Goal: Navigation & Orientation: Find specific page/section

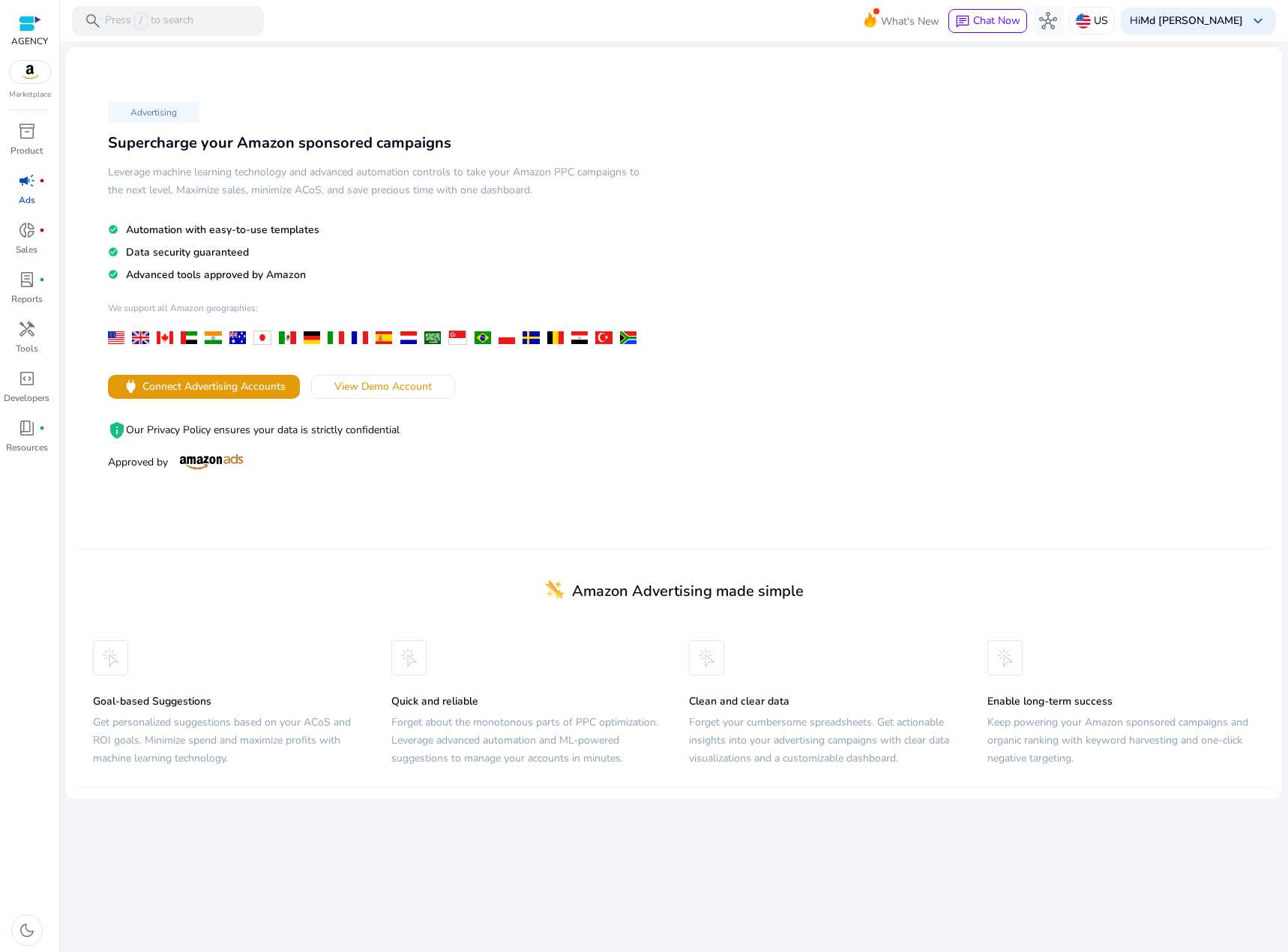
click at [24, 18] on div at bounding box center [30, 23] width 22 height 17
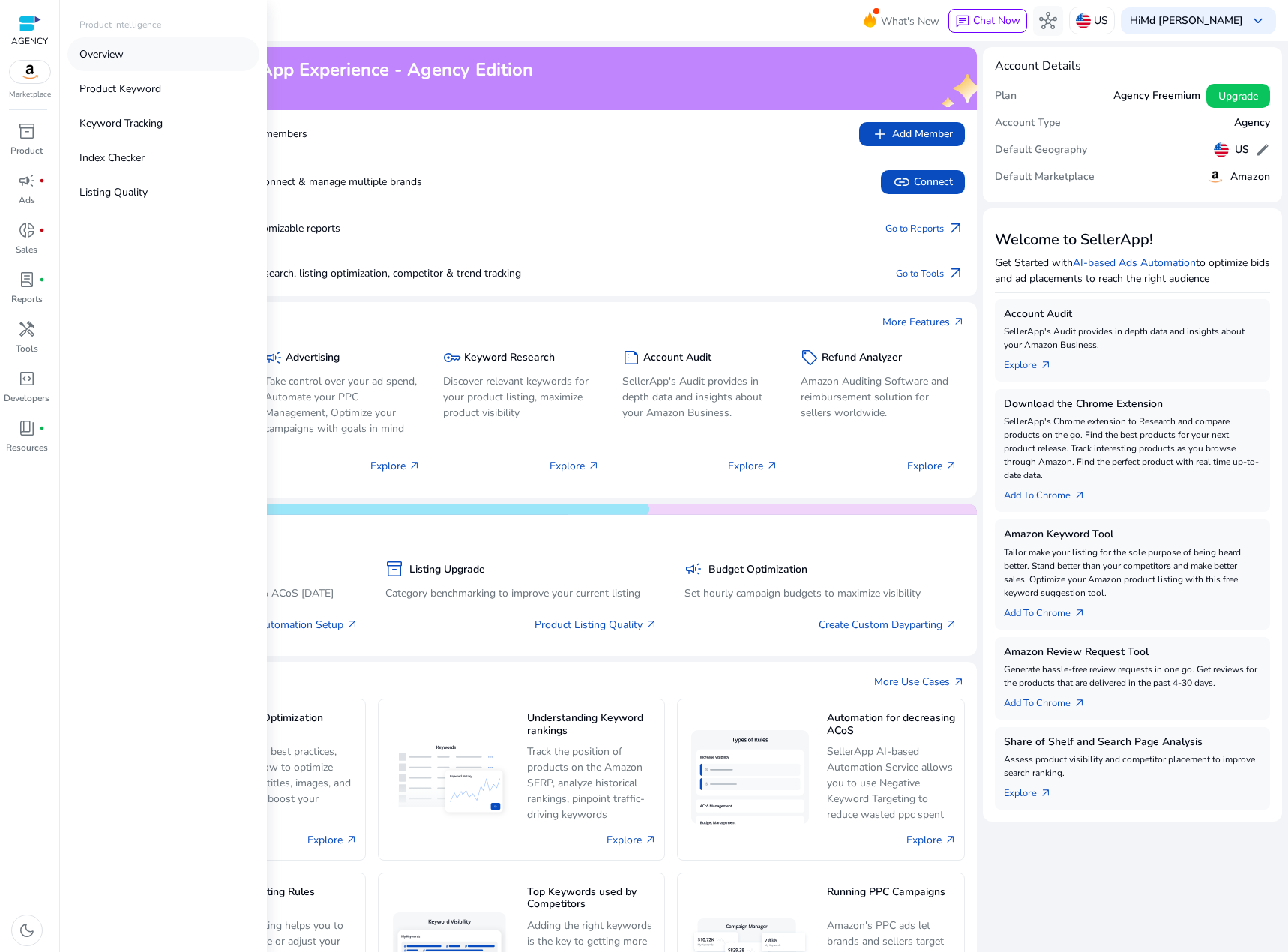
click at [93, 60] on p "Overview" at bounding box center [101, 55] width 44 height 16
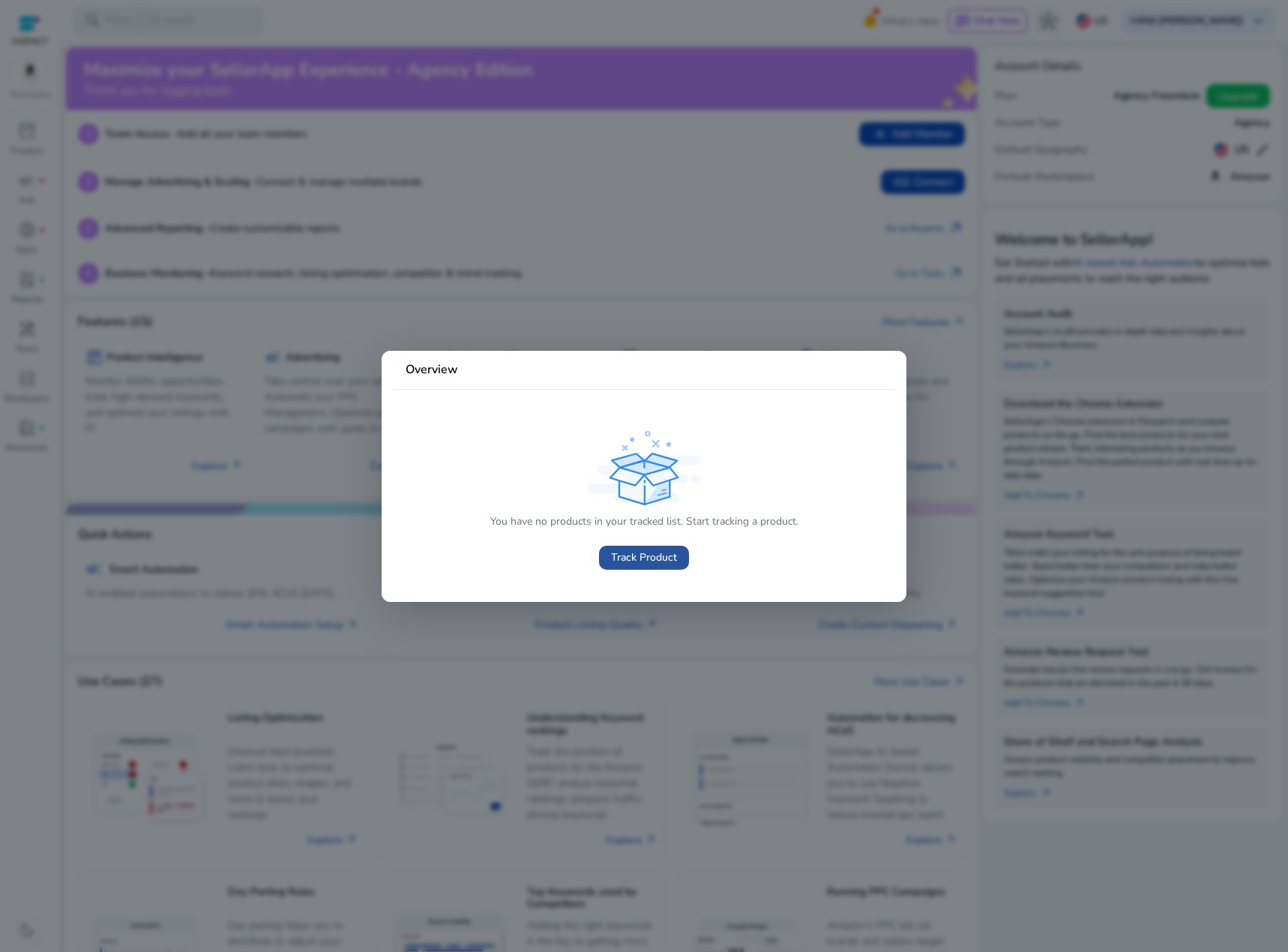
click at [662, 562] on span "Track Product" at bounding box center [644, 558] width 66 height 16
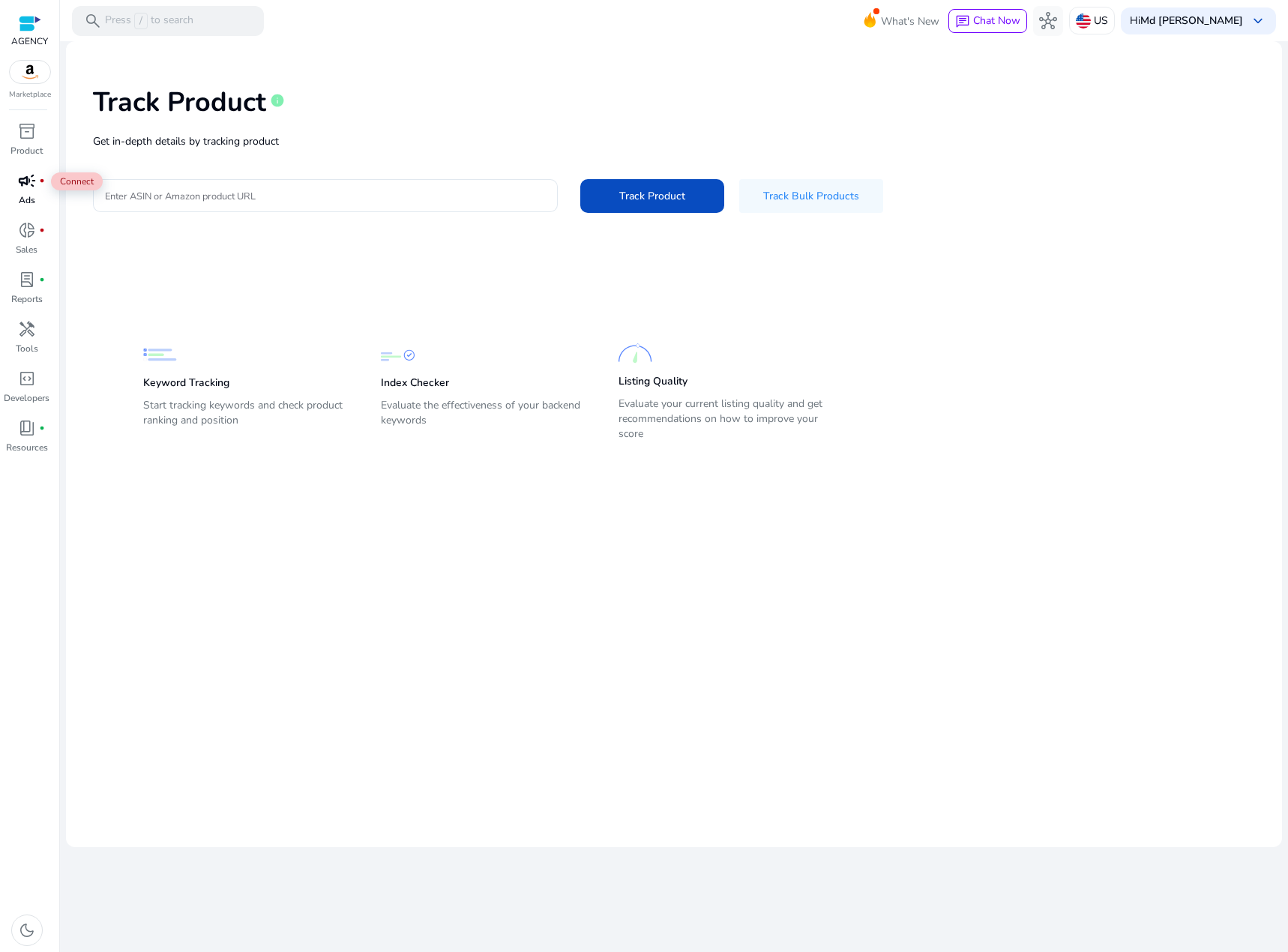
click at [32, 186] on span "campaign" at bounding box center [27, 180] width 18 height 18
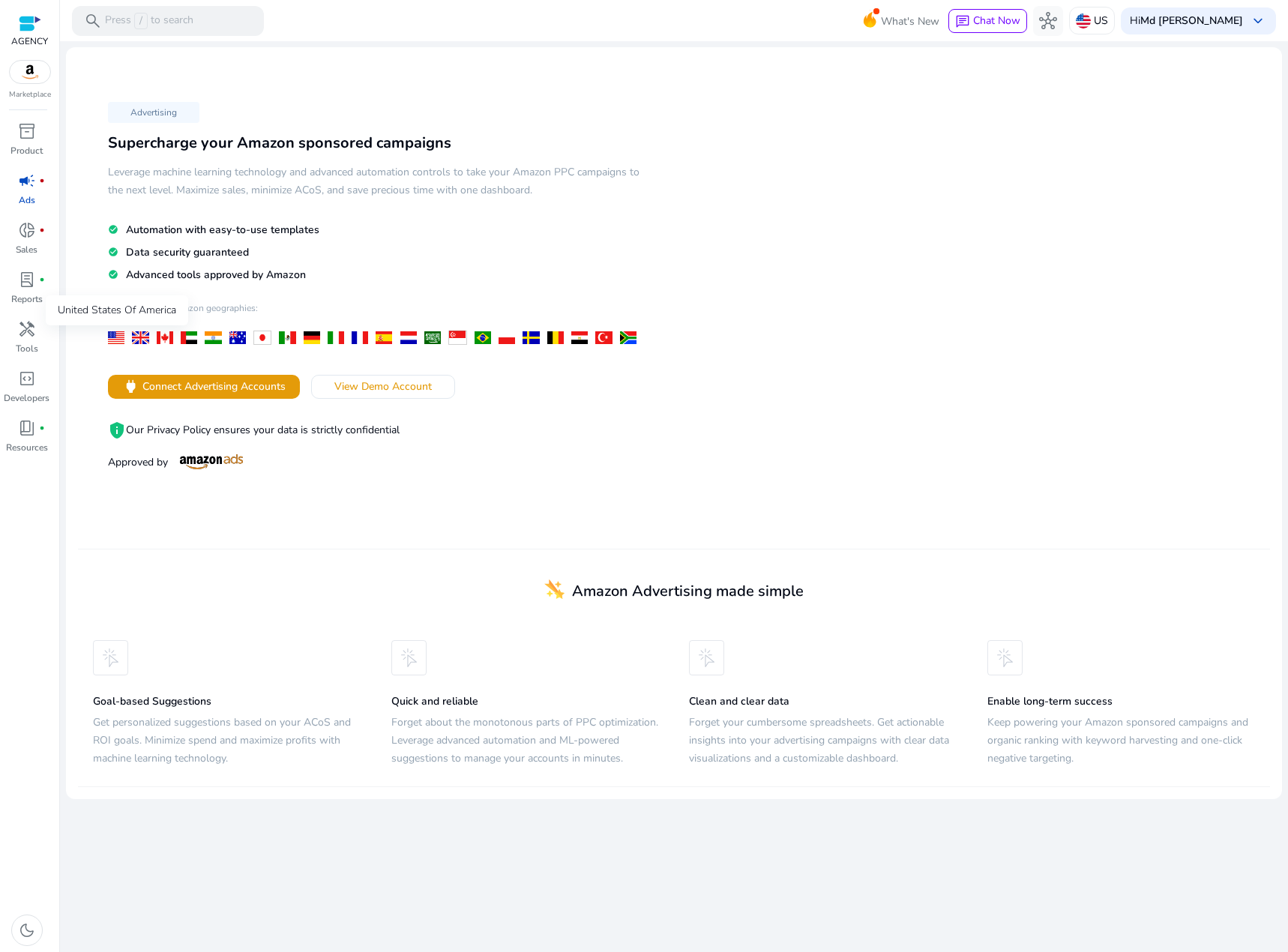
click at [117, 341] on div at bounding box center [116, 338] width 16 height 13
click at [376, 389] on span "View Demo Account" at bounding box center [383, 386] width 98 height 16
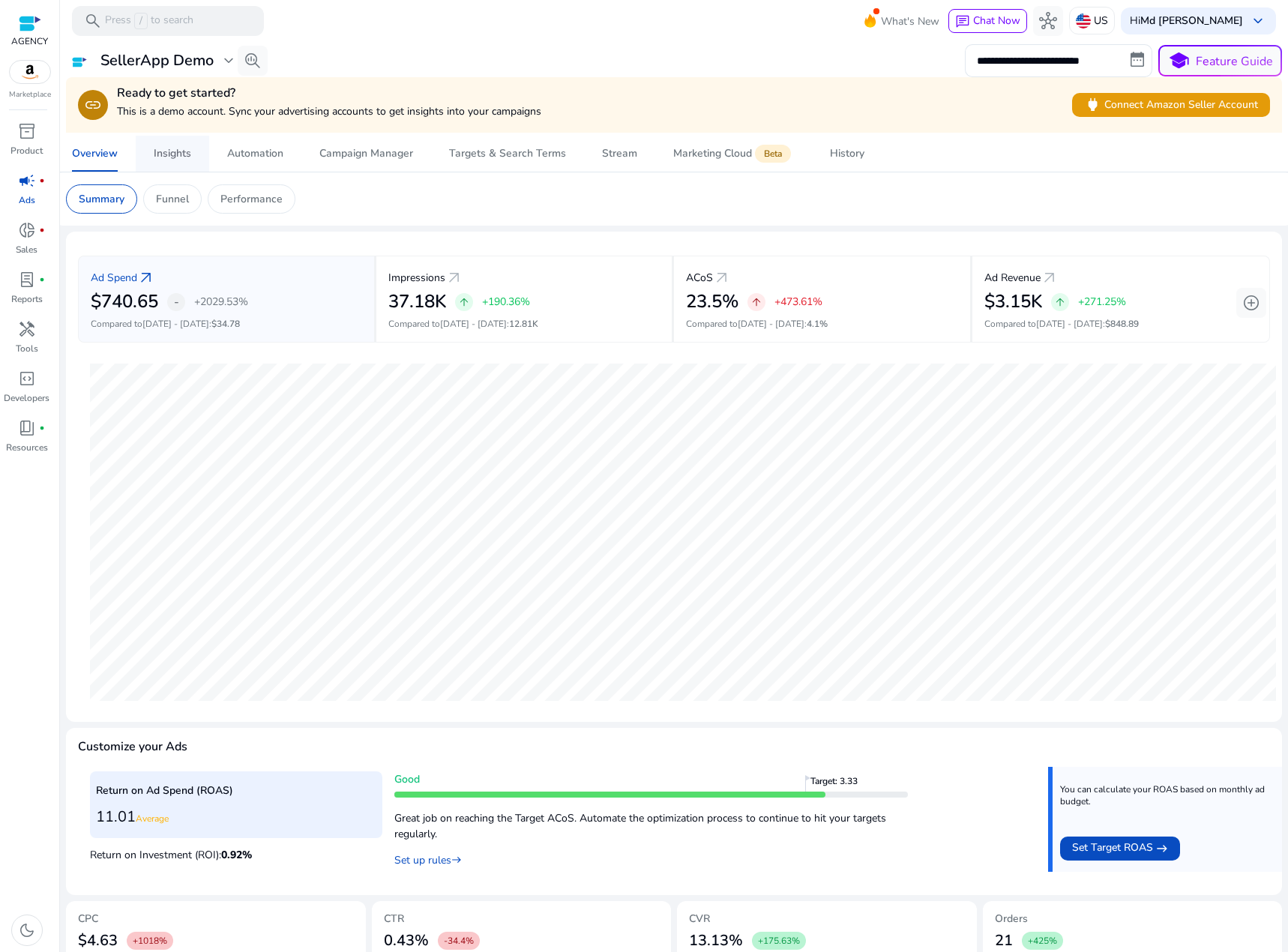
click at [171, 156] on div "Insights" at bounding box center [172, 154] width 38 height 11
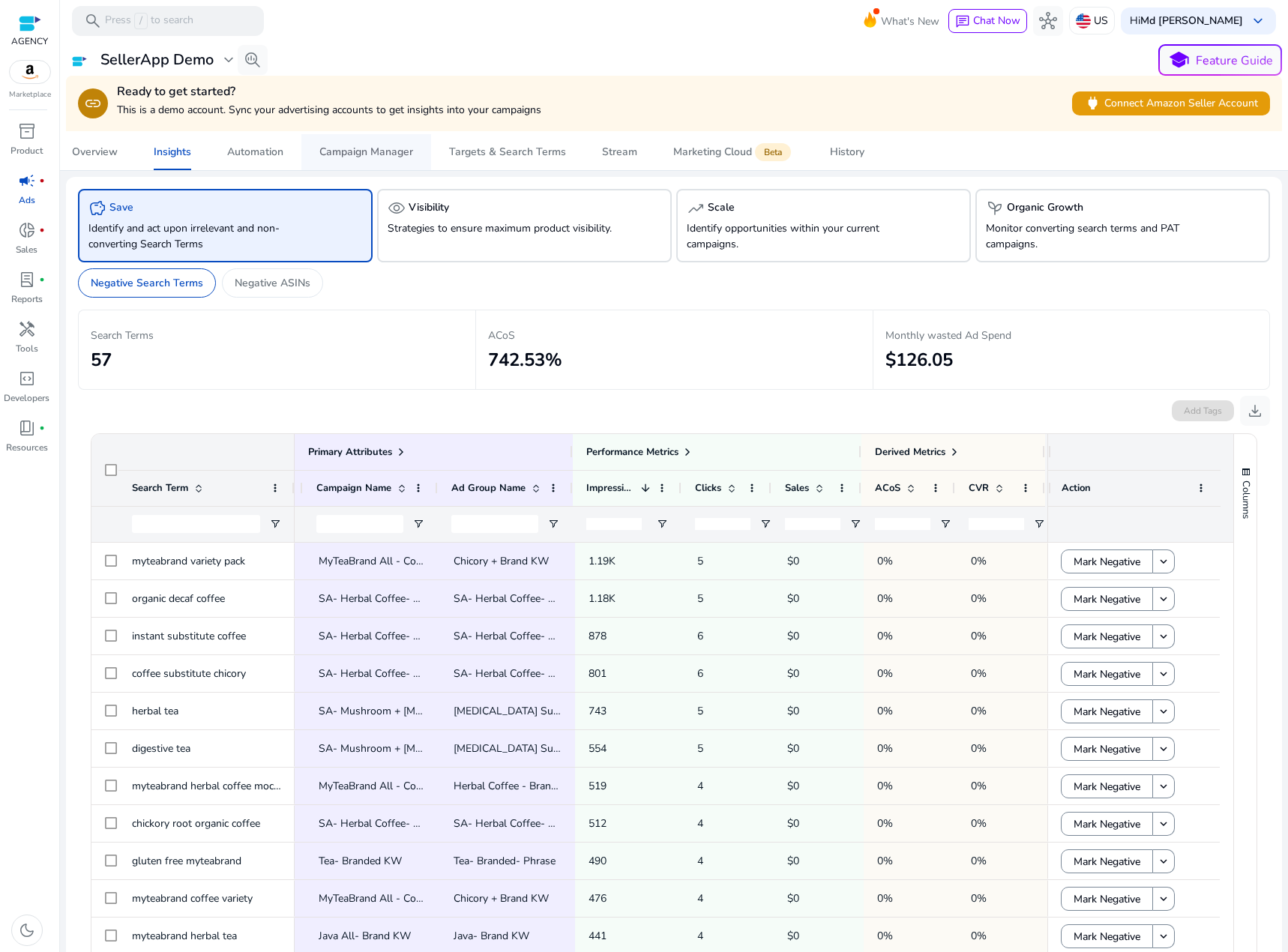
click at [373, 160] on span "Campaign Manager" at bounding box center [366, 152] width 94 height 36
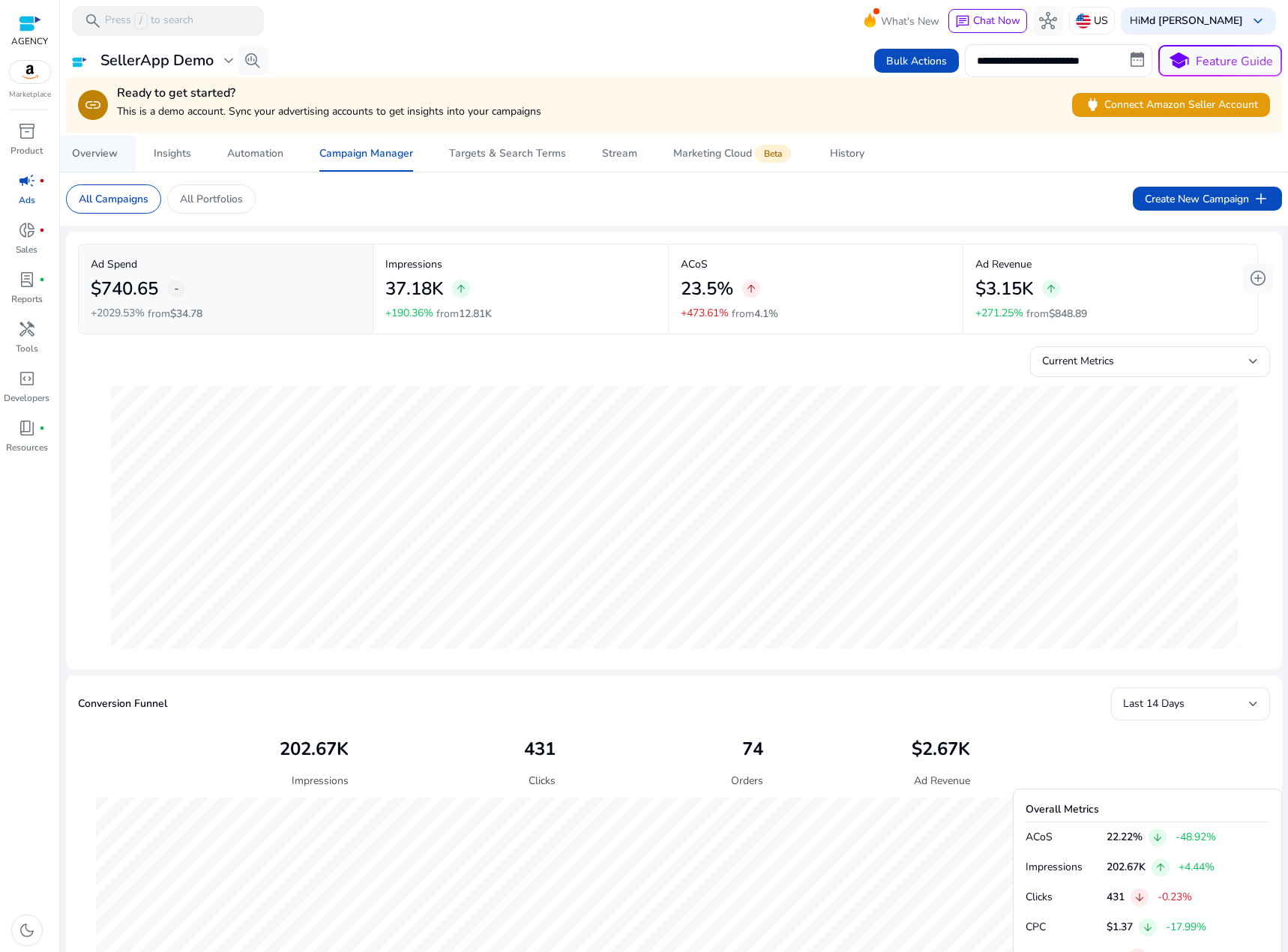
click at [103, 152] on div "Overview" at bounding box center [94, 154] width 46 height 11
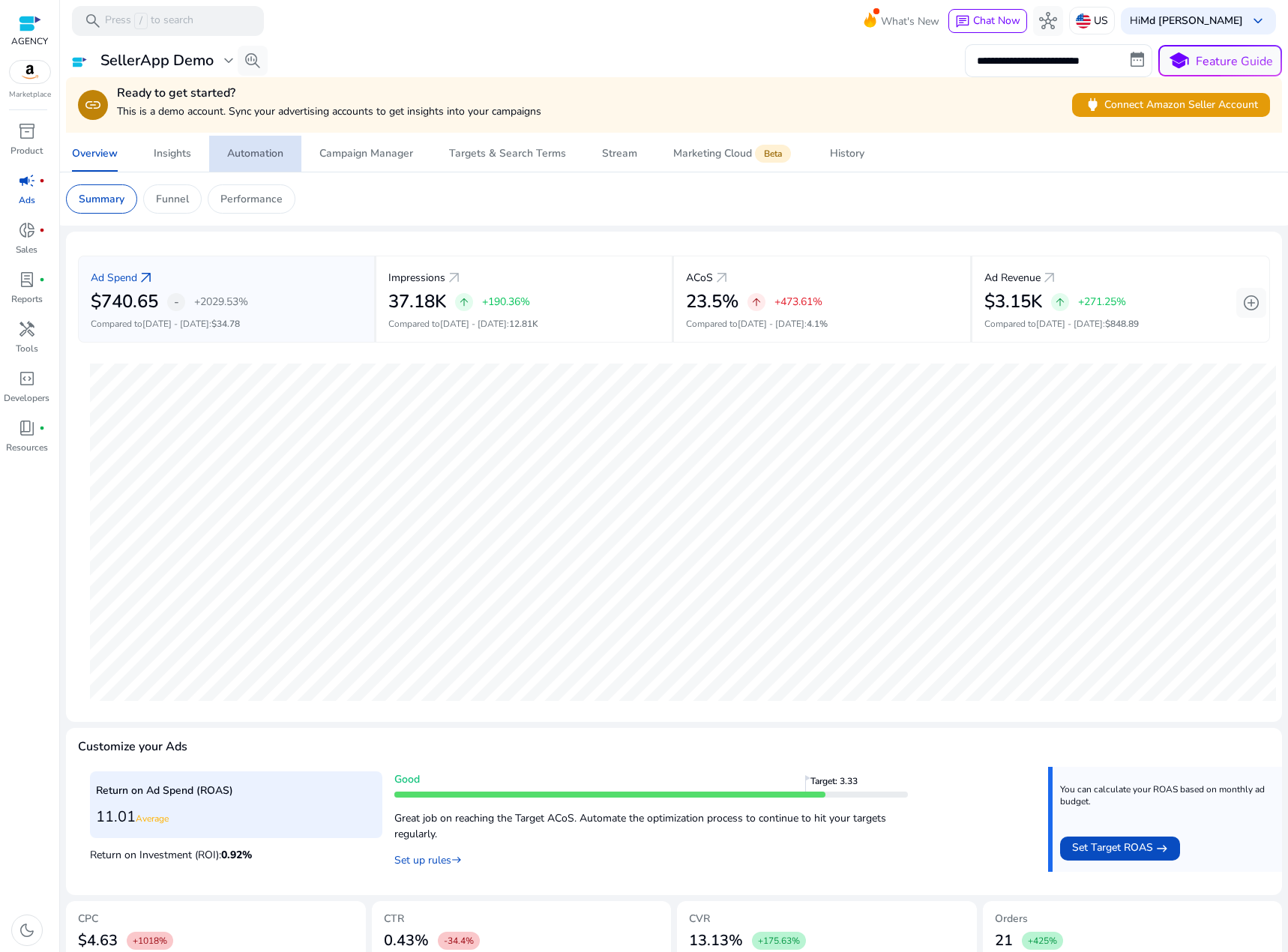
click at [253, 164] on span "Automation" at bounding box center [255, 153] width 56 height 36
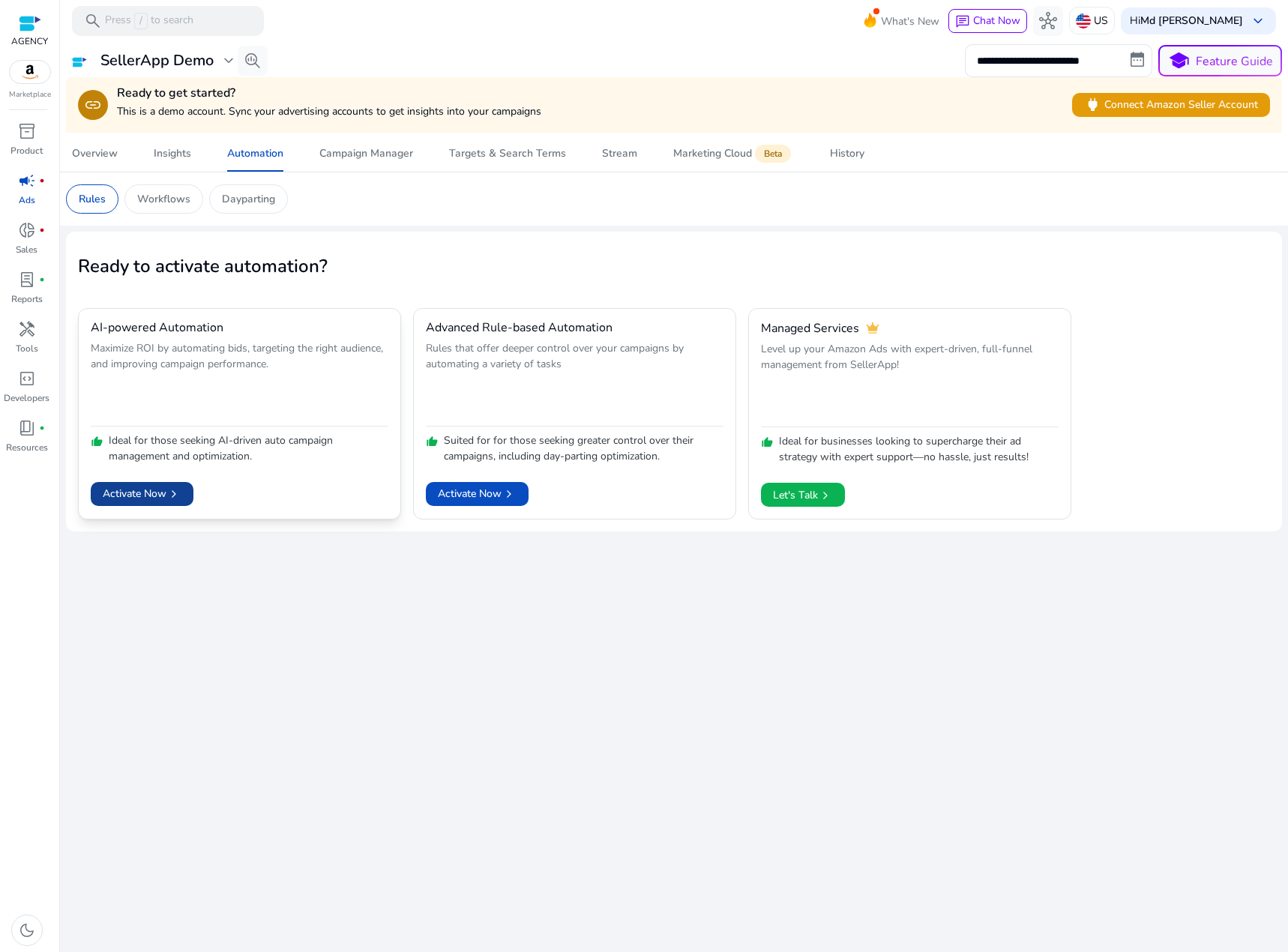
click at [143, 501] on span "Activate Now chevron_right" at bounding box center [143, 494] width 79 height 16
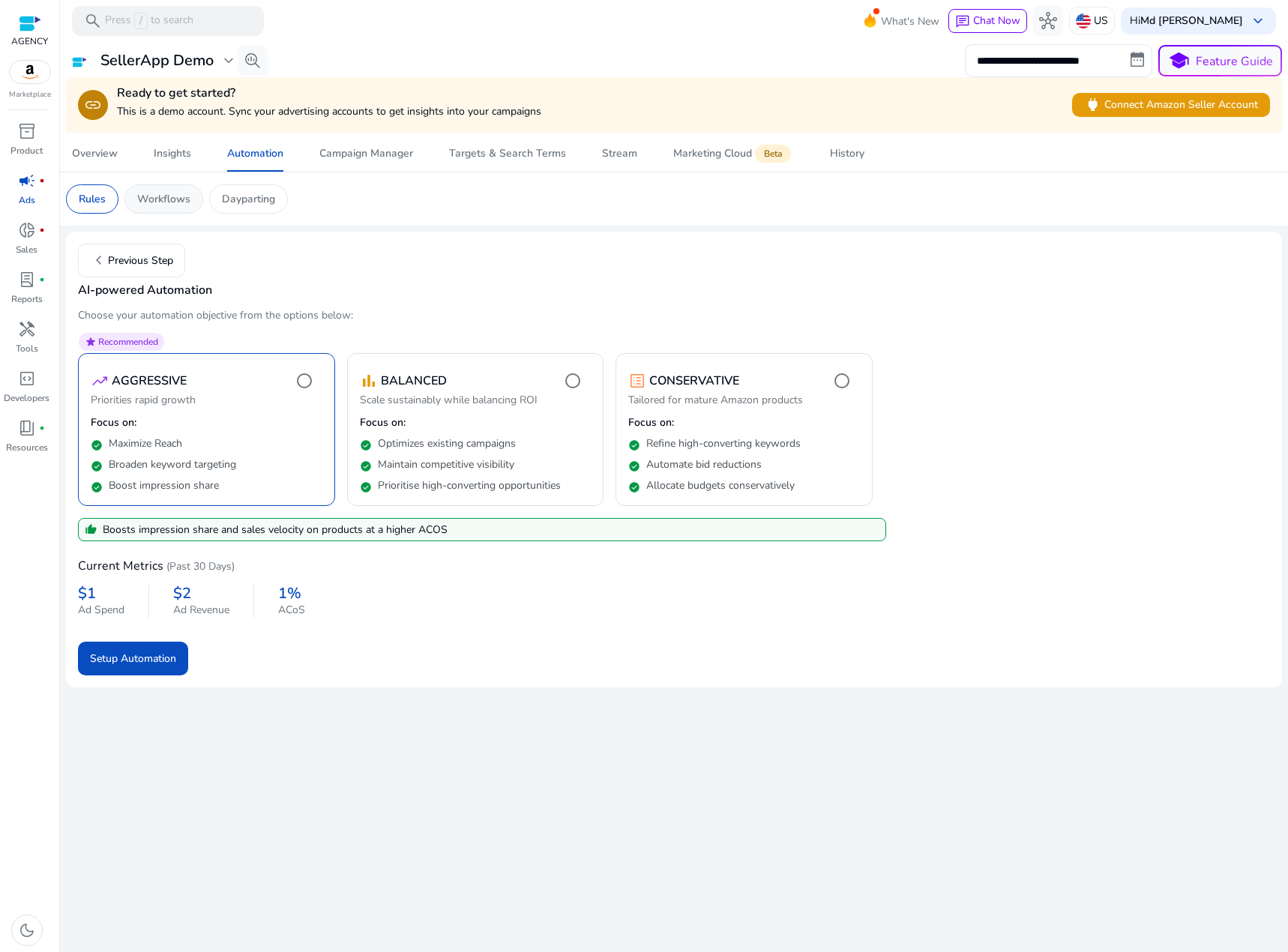
click at [144, 203] on p "Workflows" at bounding box center [163, 199] width 53 height 16
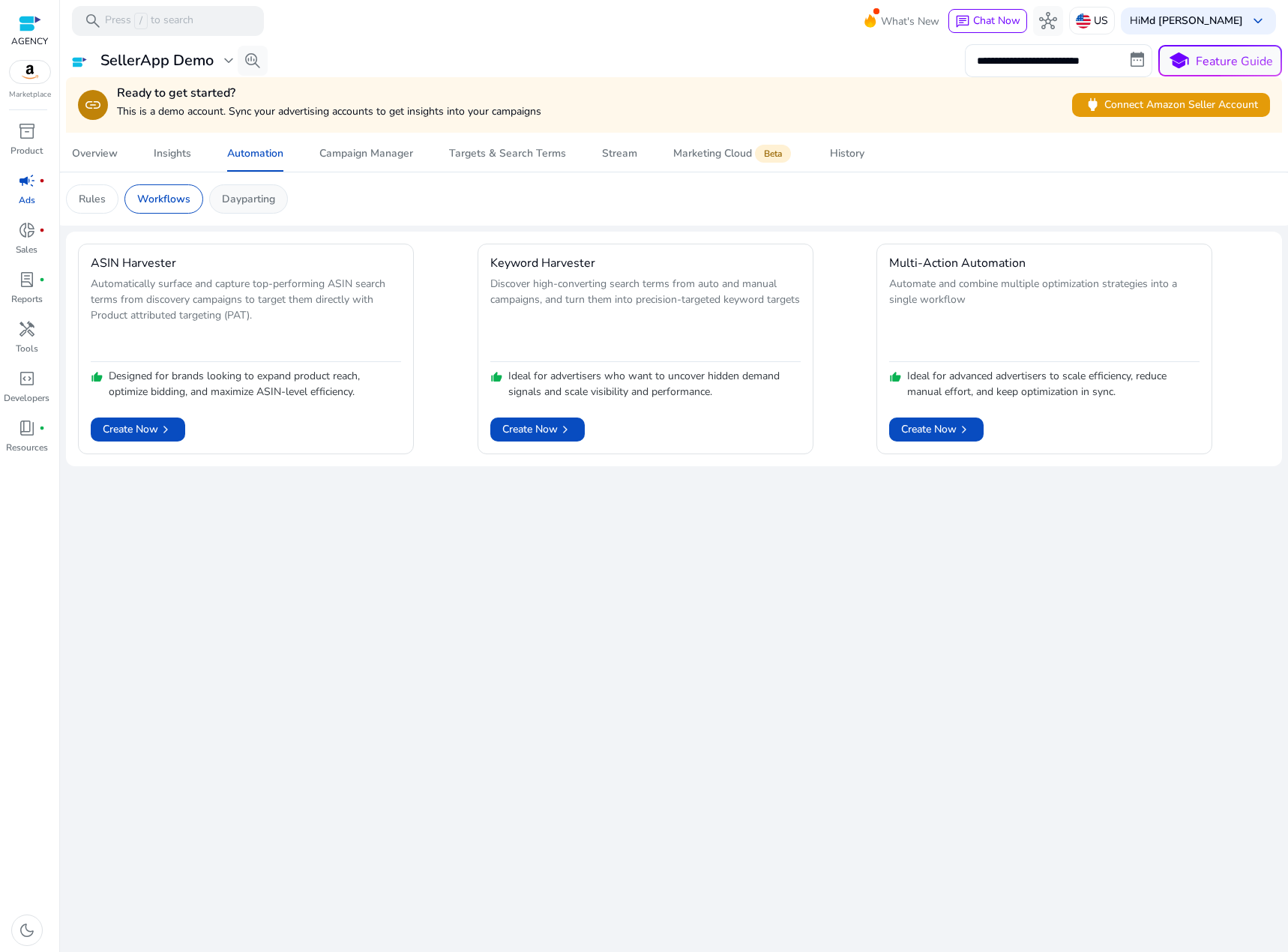
click at [240, 195] on p "Dayparting" at bounding box center [248, 199] width 53 height 16
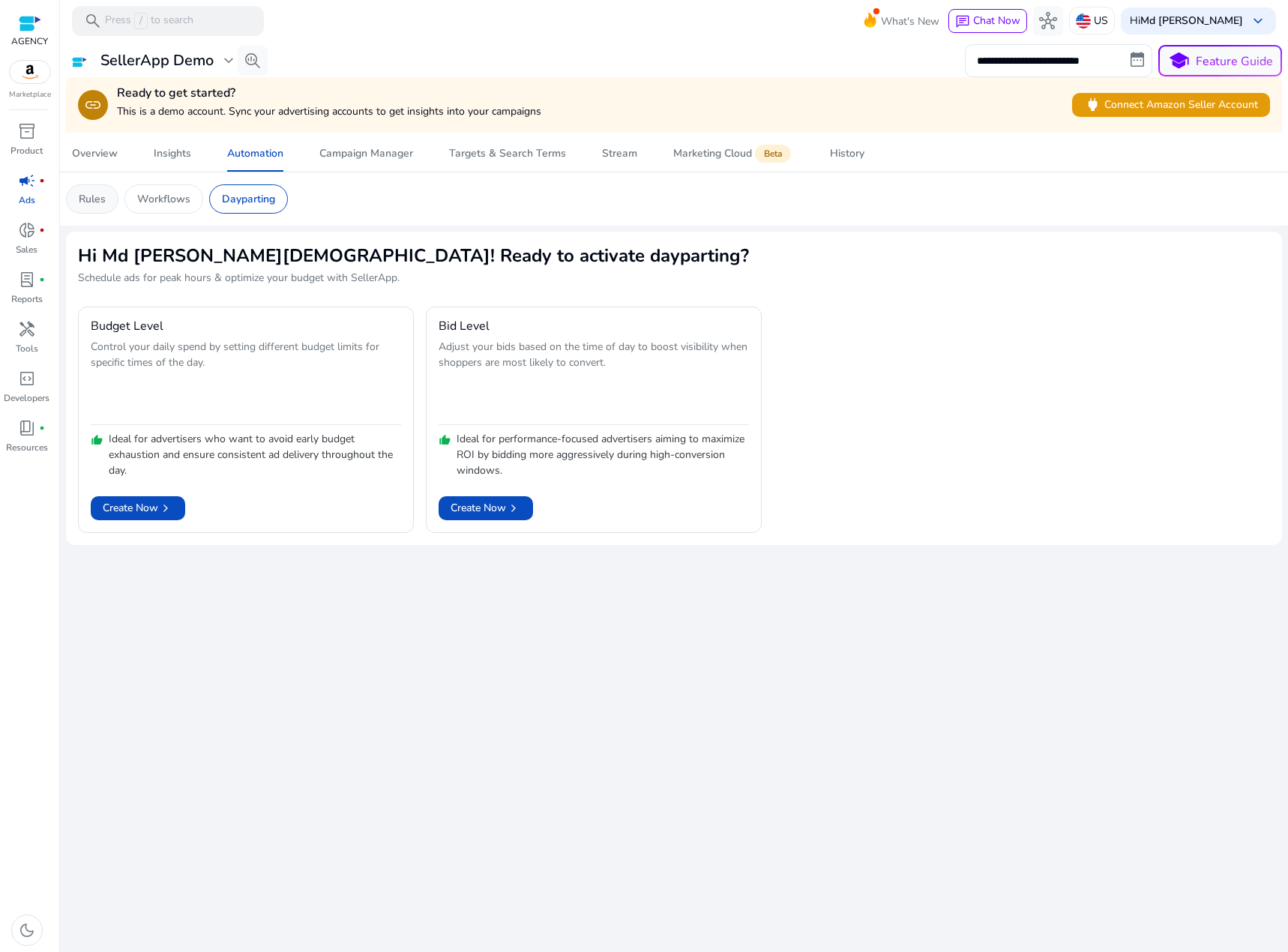
click at [77, 201] on div "Rules" at bounding box center [92, 199] width 53 height 30
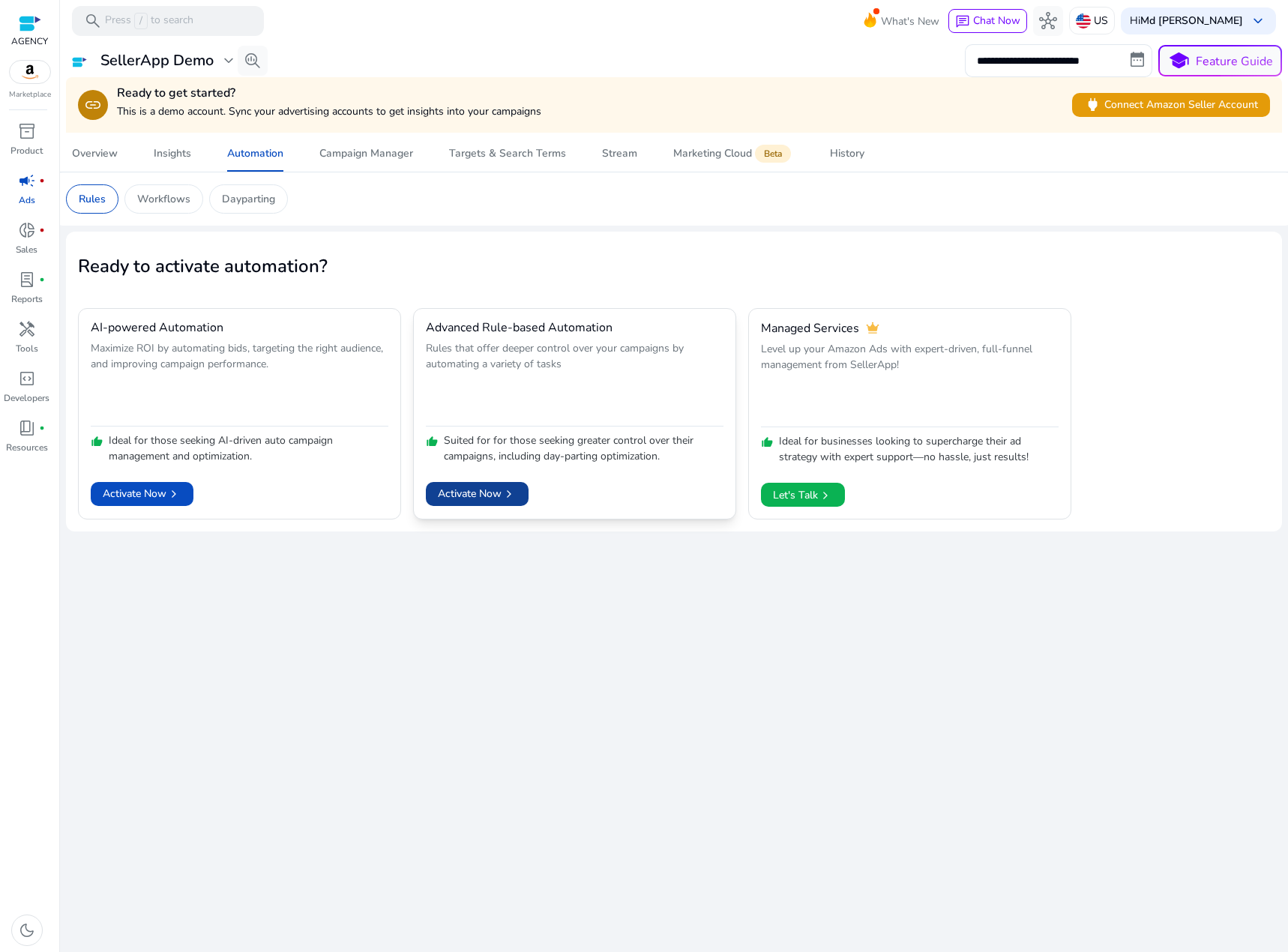
click at [463, 496] on span "Activate Now chevron_right" at bounding box center [477, 494] width 79 height 16
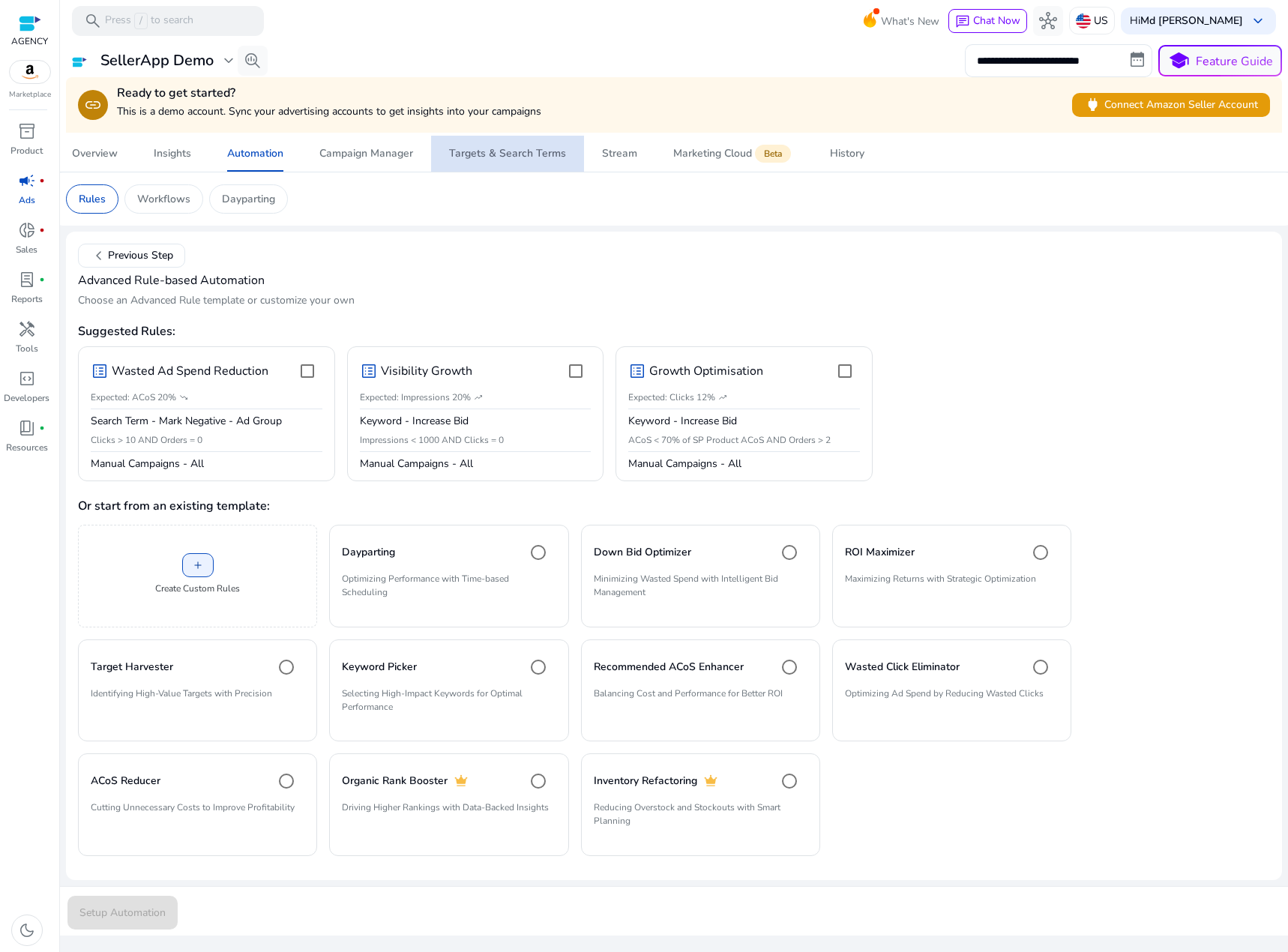
click at [512, 155] on div "Targets & Search Terms" at bounding box center [507, 154] width 117 height 11
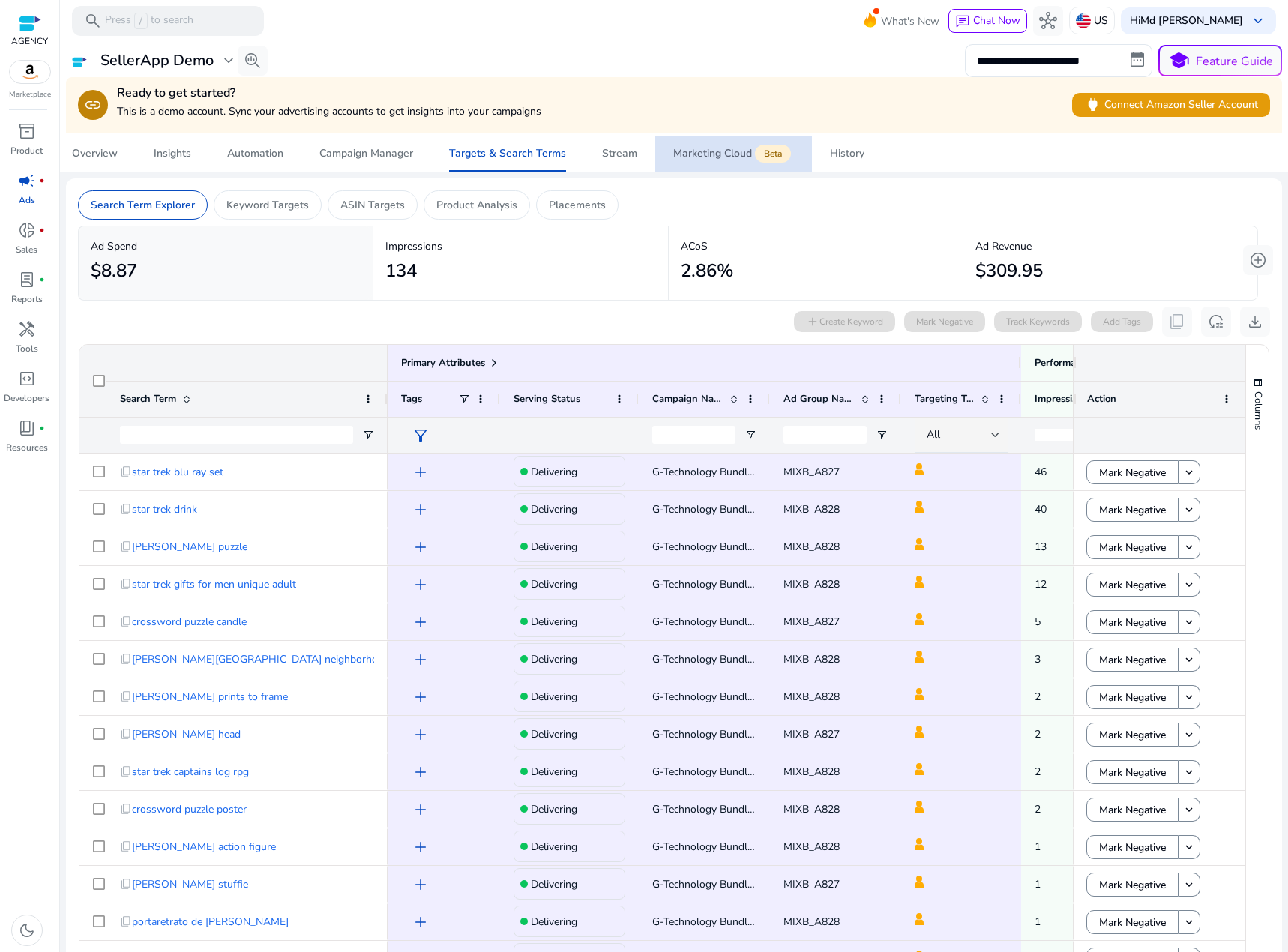
click at [712, 167] on span "Marketing Cloud Beta" at bounding box center [733, 153] width 121 height 36
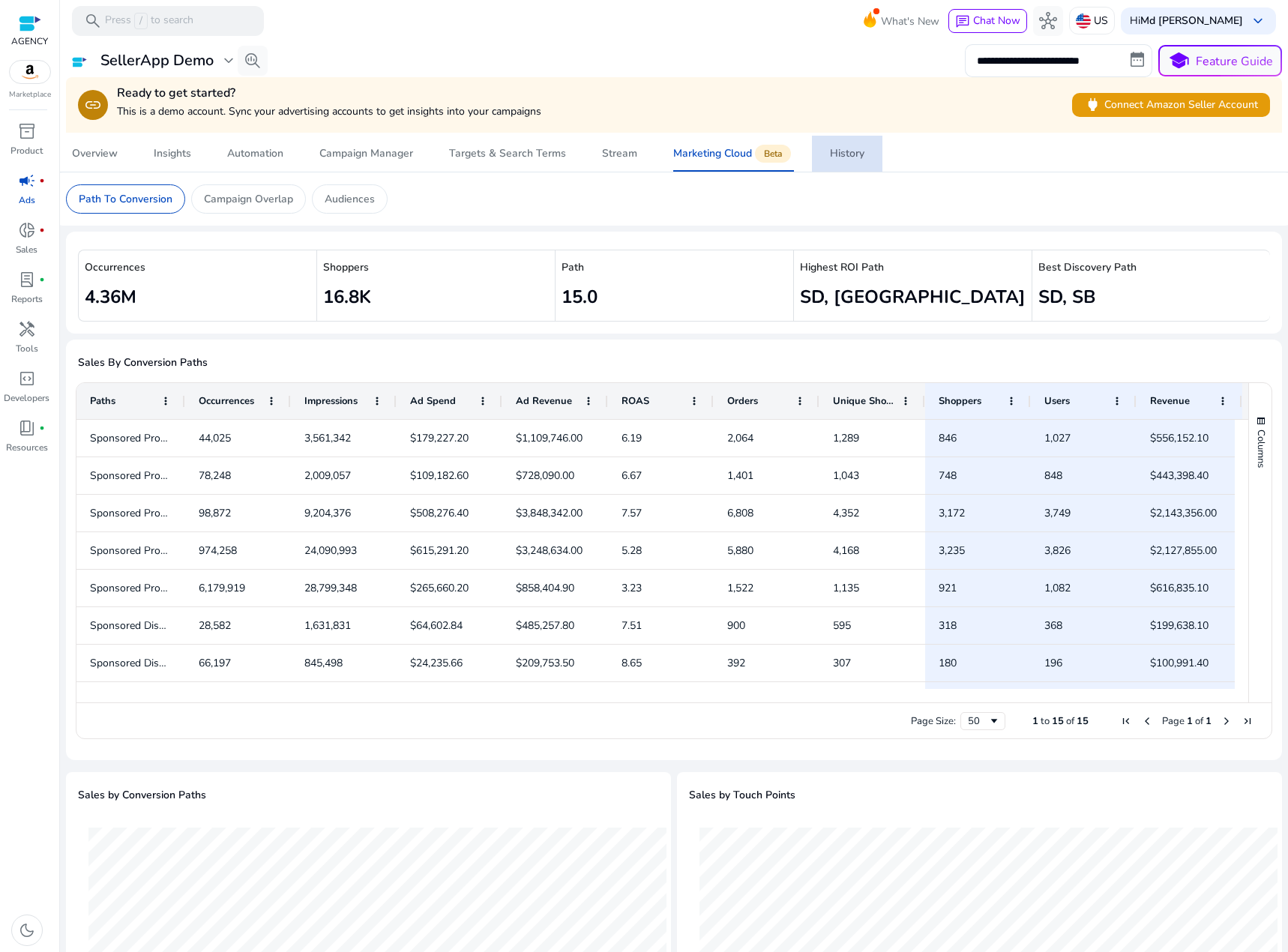
click at [858, 154] on div "History" at bounding box center [847, 154] width 34 height 11
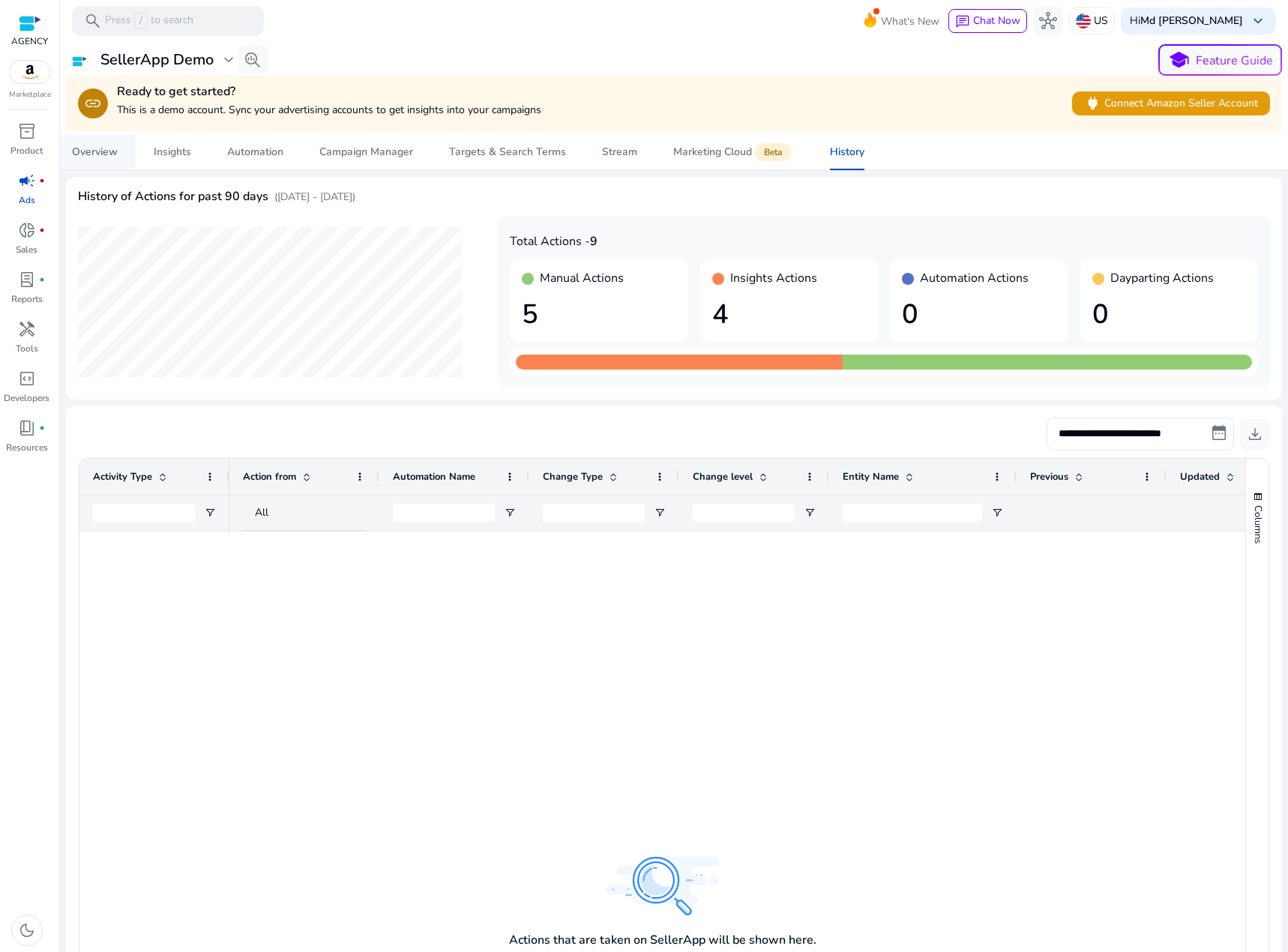
click at [73, 163] on span "Overview" at bounding box center [94, 152] width 46 height 36
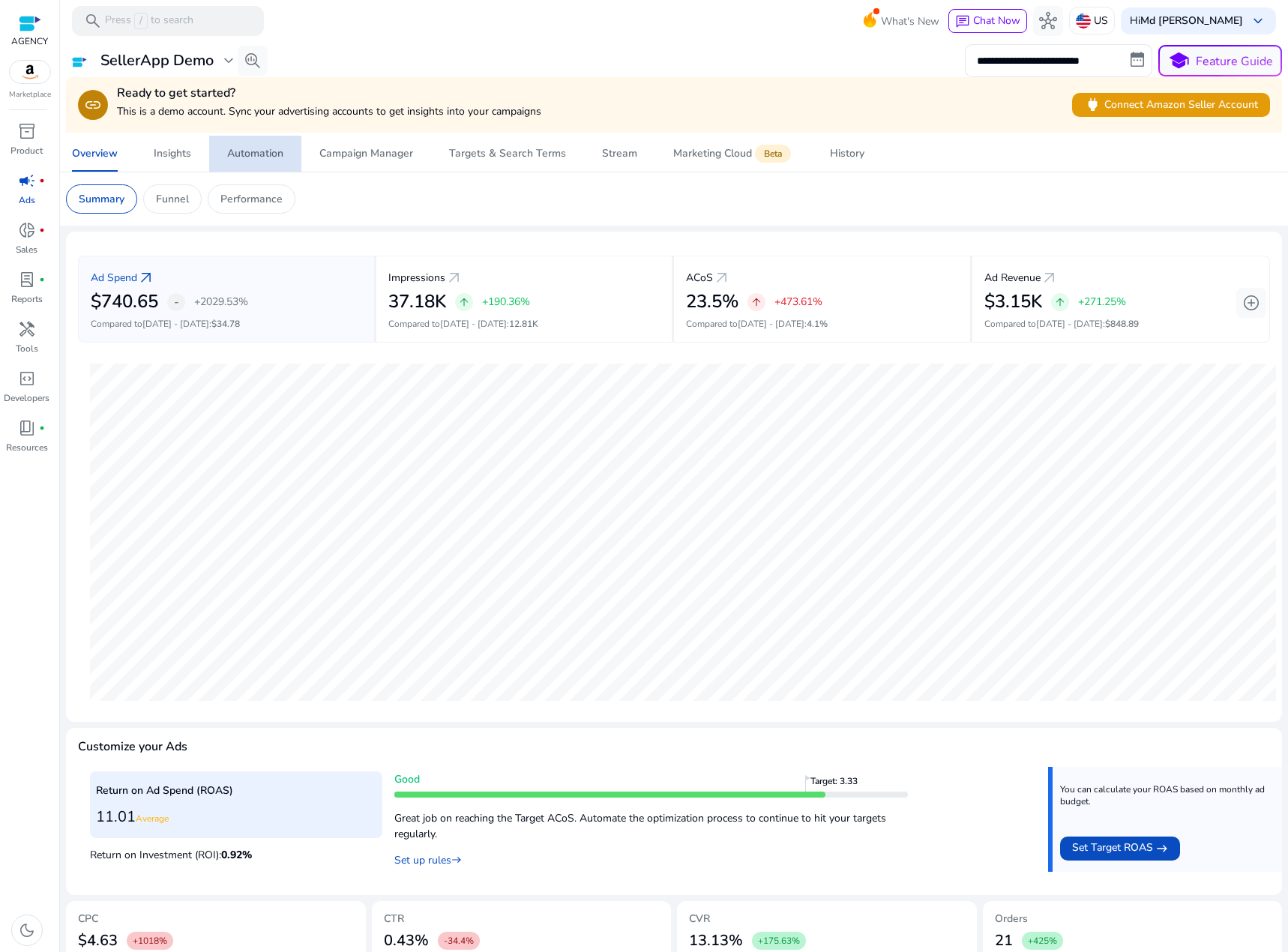
click at [223, 162] on link "Automation" at bounding box center [255, 153] width 92 height 36
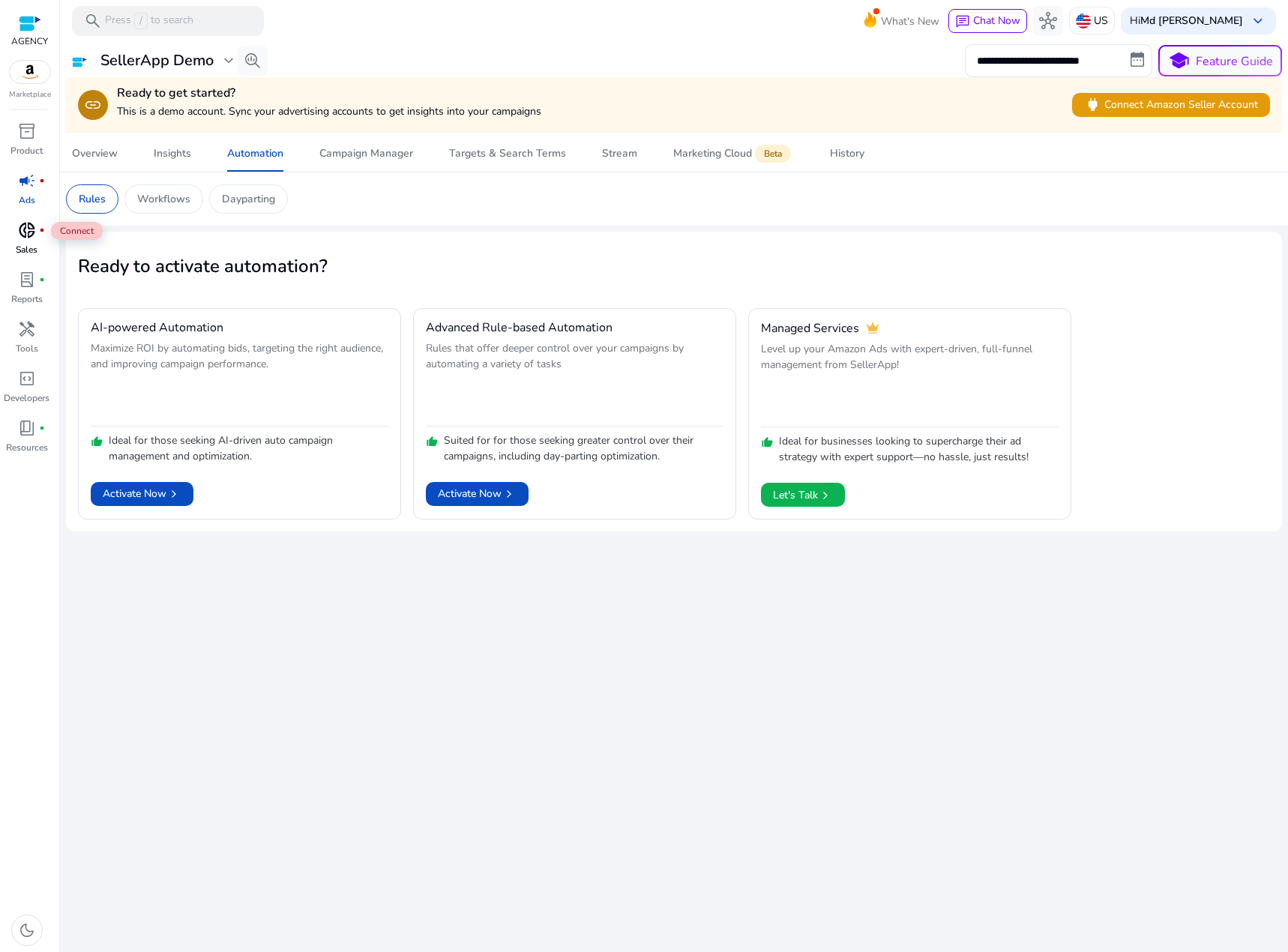
click at [29, 232] on span "donut_small" at bounding box center [27, 230] width 18 height 18
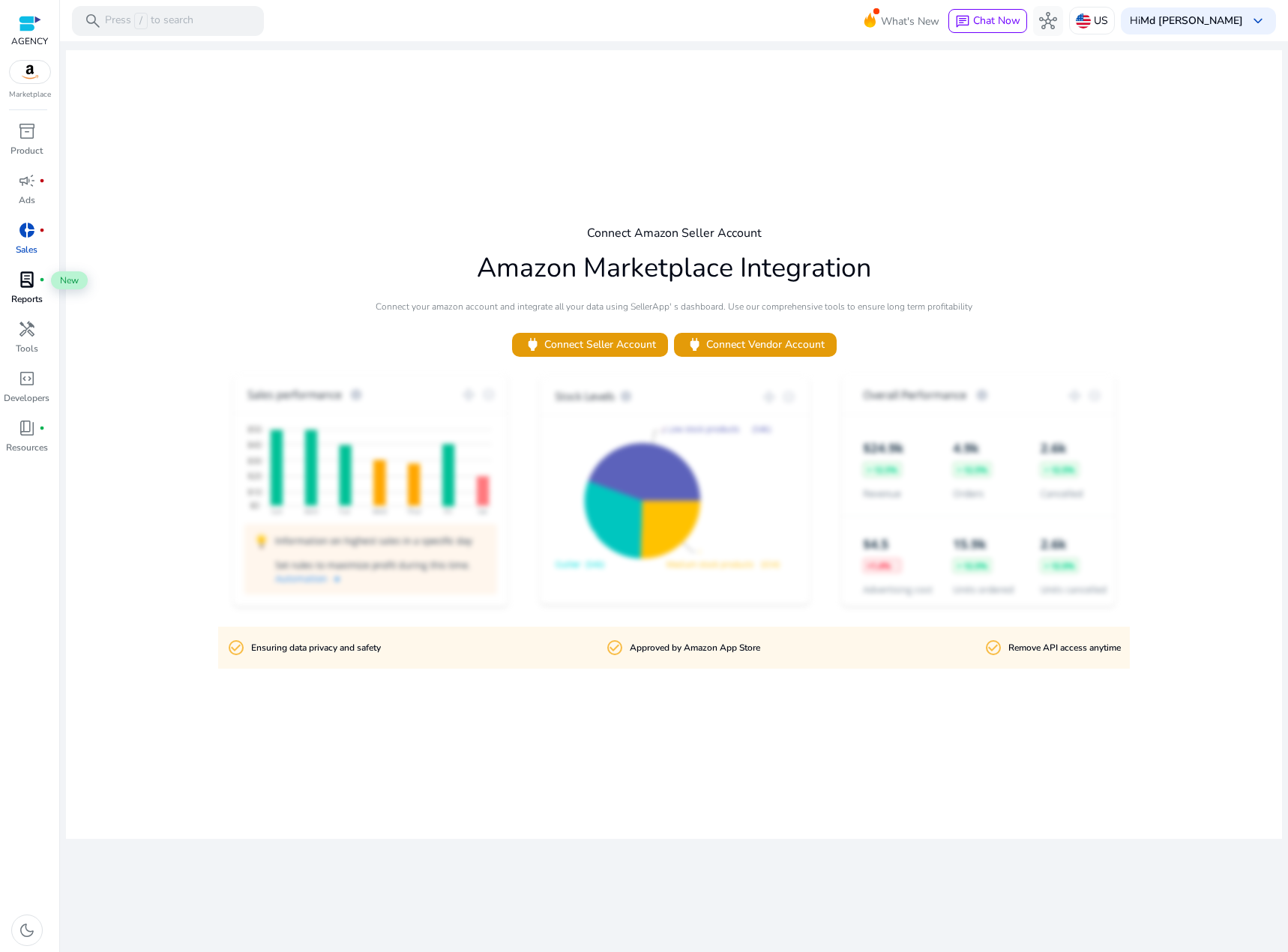
click at [21, 283] on span "lab_profile" at bounding box center [27, 280] width 18 height 18
